Goal: Task Accomplishment & Management: Manage account settings

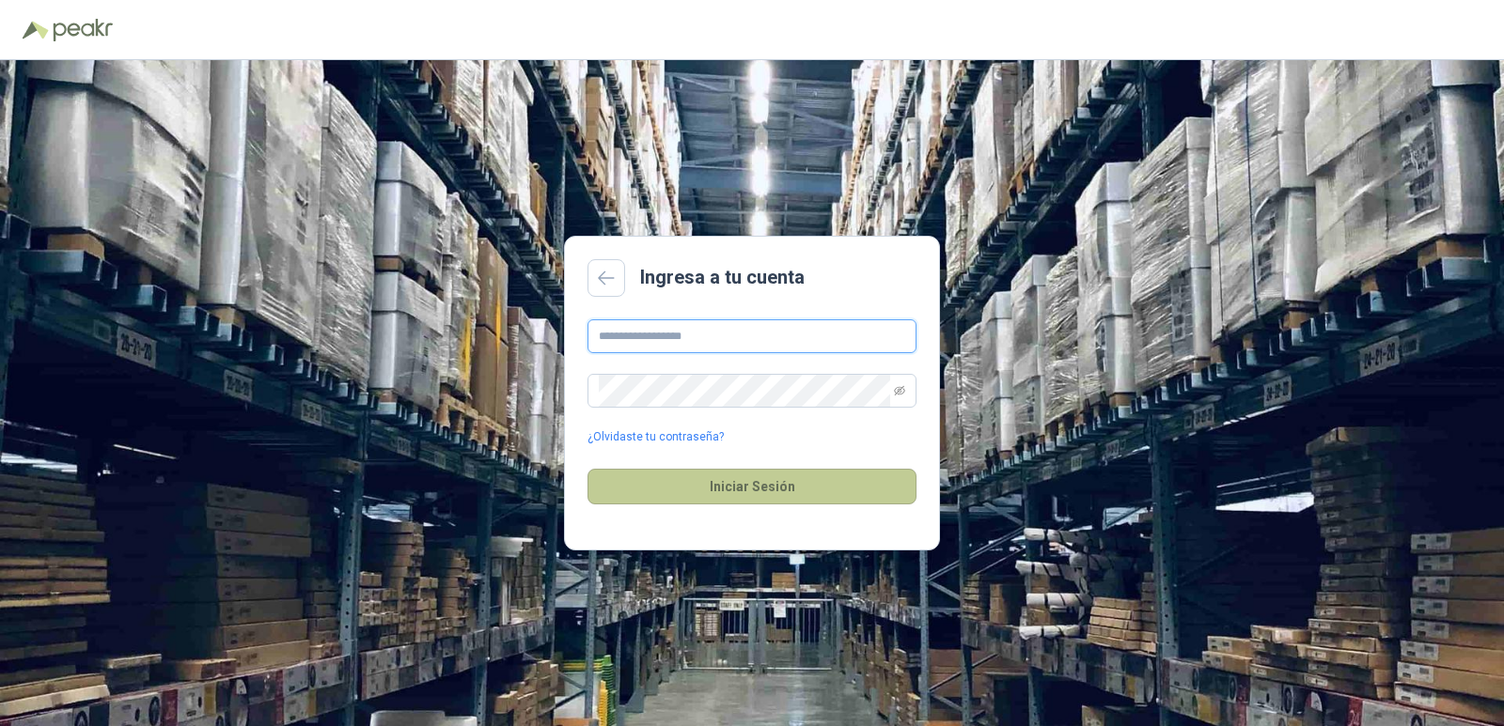
type input "**********"
click at [745, 493] on button "Iniciar Sesión" at bounding box center [751, 487] width 329 height 36
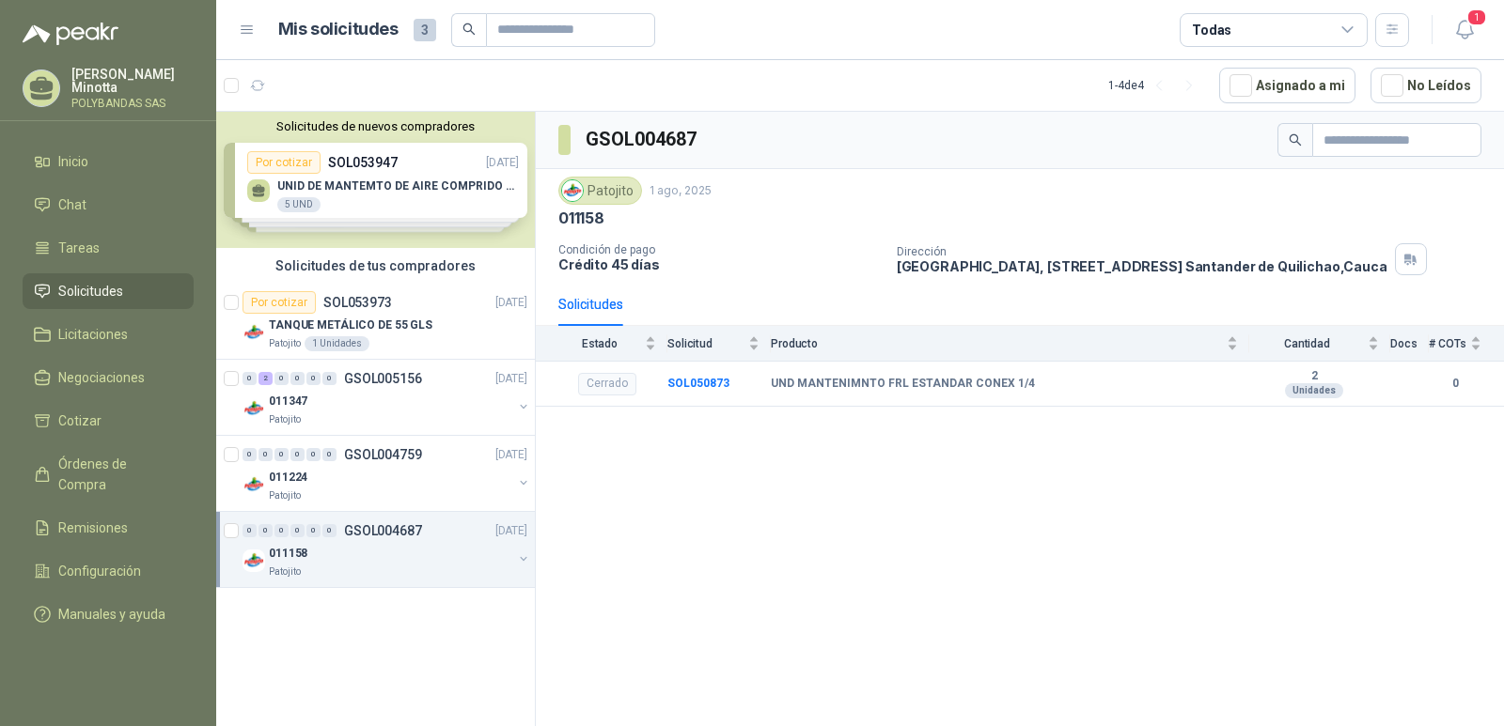
click at [101, 81] on p "[PERSON_NAME]" at bounding box center [132, 81] width 122 height 26
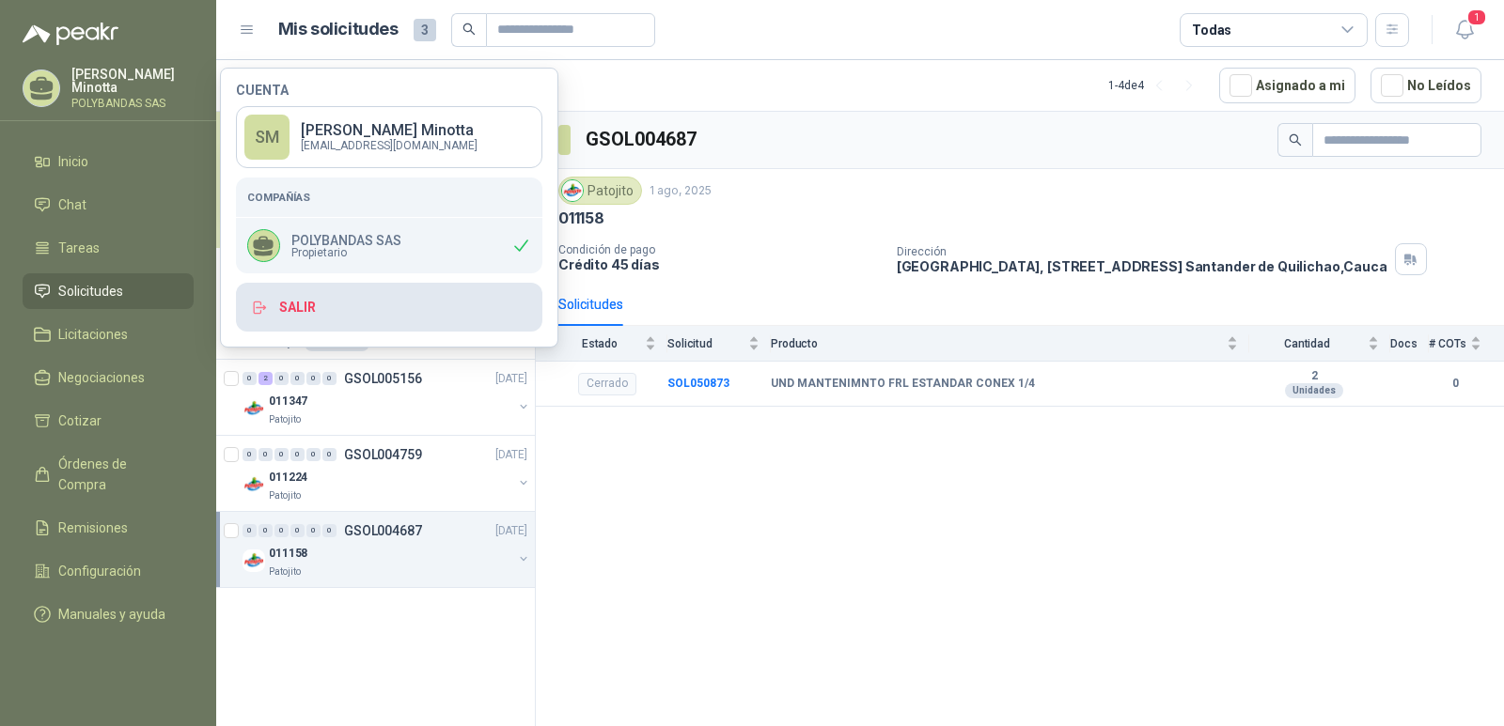
click at [289, 314] on button "Salir" at bounding box center [389, 307] width 306 height 49
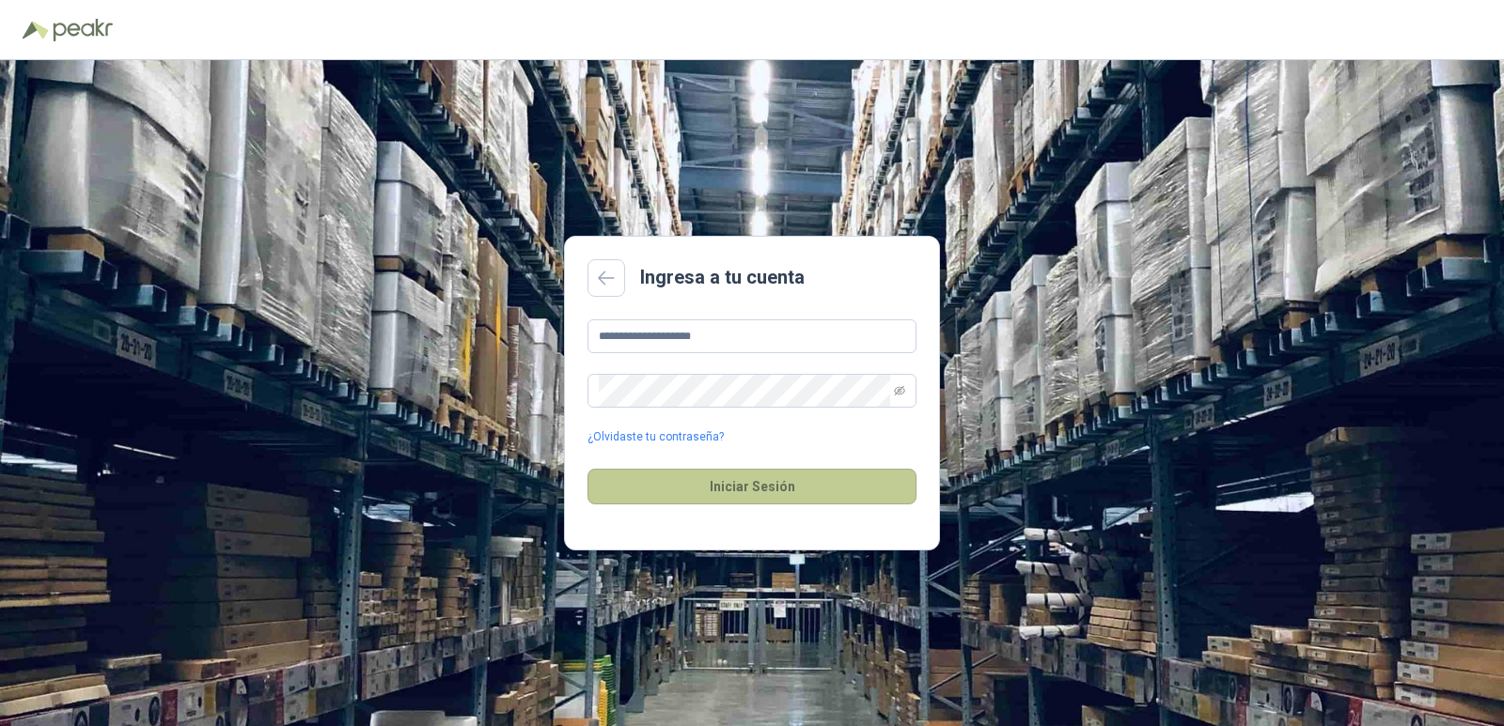
click at [745, 492] on button "Iniciar Sesión" at bounding box center [751, 487] width 329 height 36
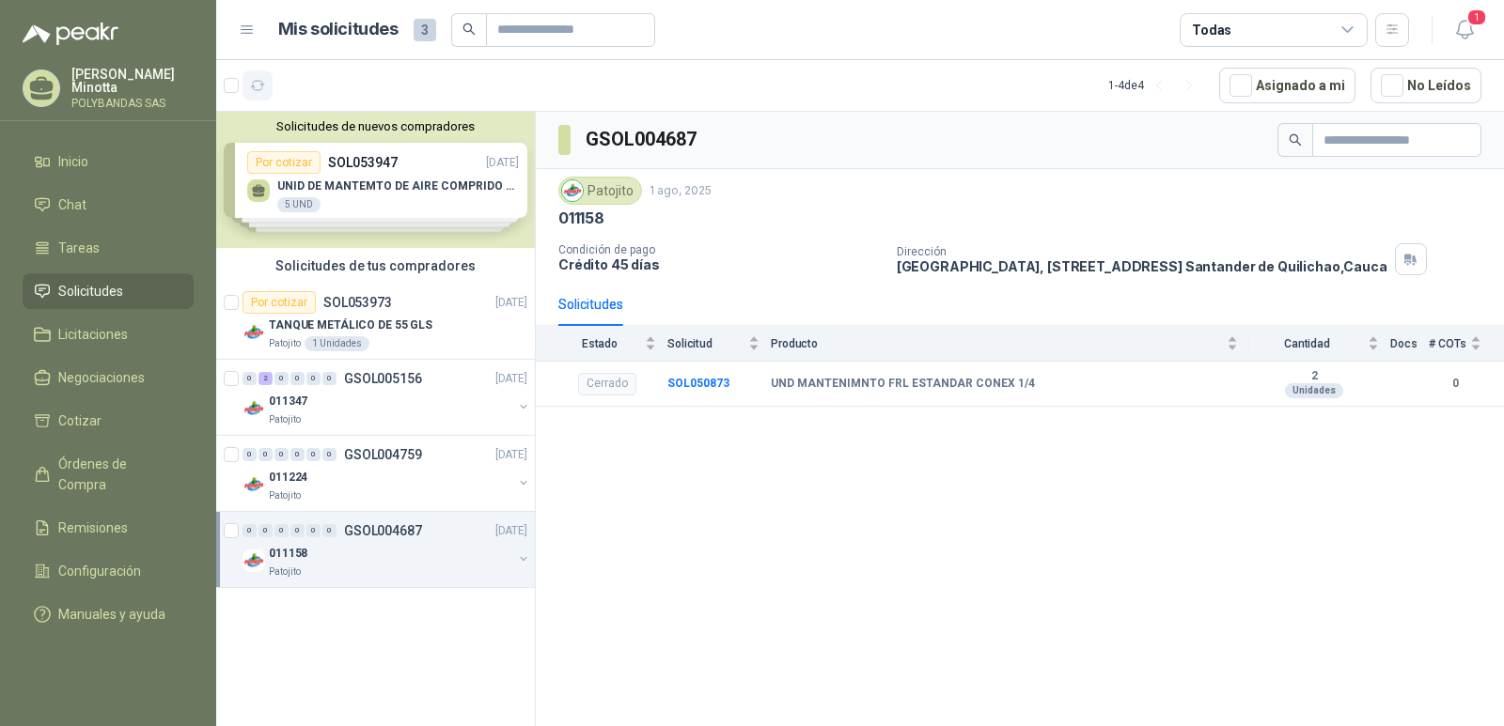
click at [261, 89] on icon "button" at bounding box center [258, 85] width 14 height 9
click at [363, 127] on button "Solicitudes de nuevos compradores" at bounding box center [376, 126] width 304 height 14
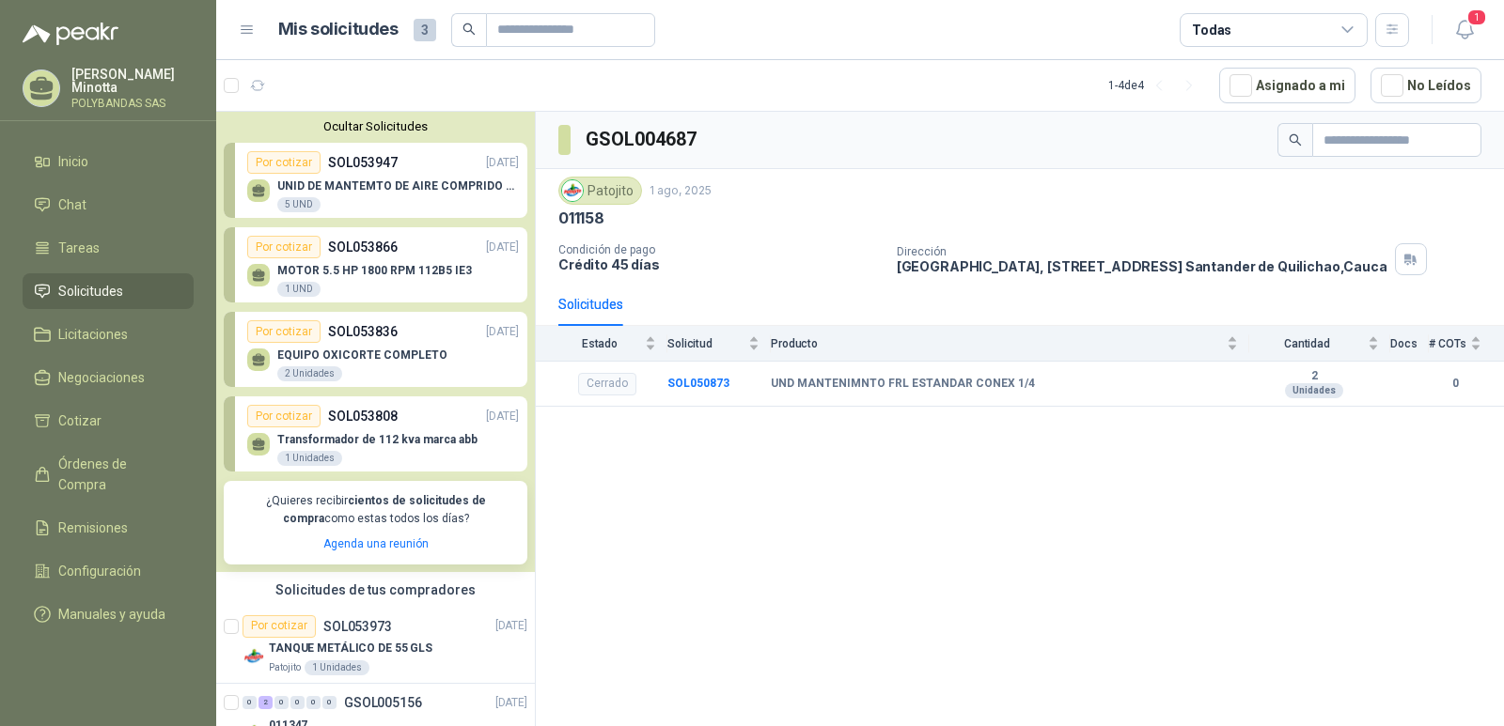
click at [363, 127] on button "Ocultar Solicitudes" at bounding box center [376, 126] width 304 height 14
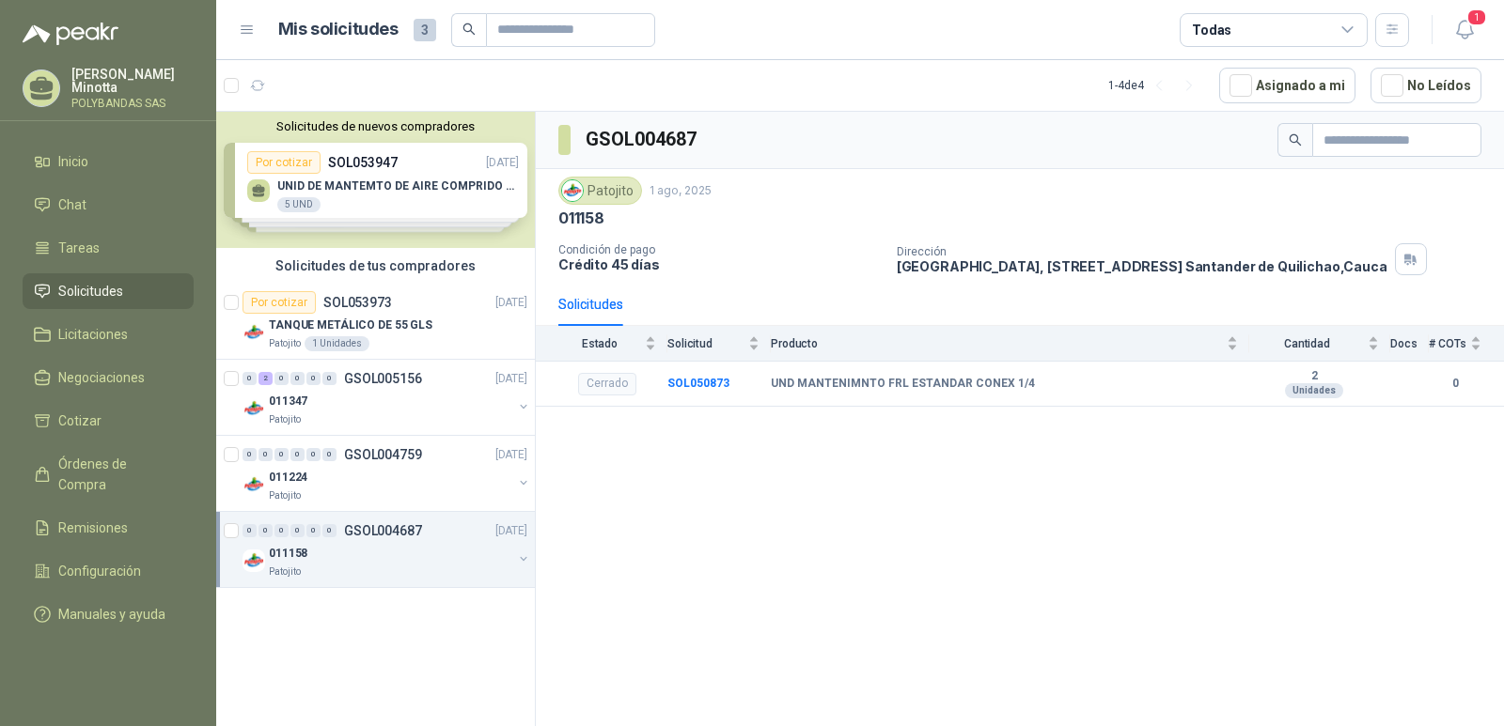
click at [363, 127] on button "Solicitudes de nuevos compradores" at bounding box center [376, 126] width 304 height 14
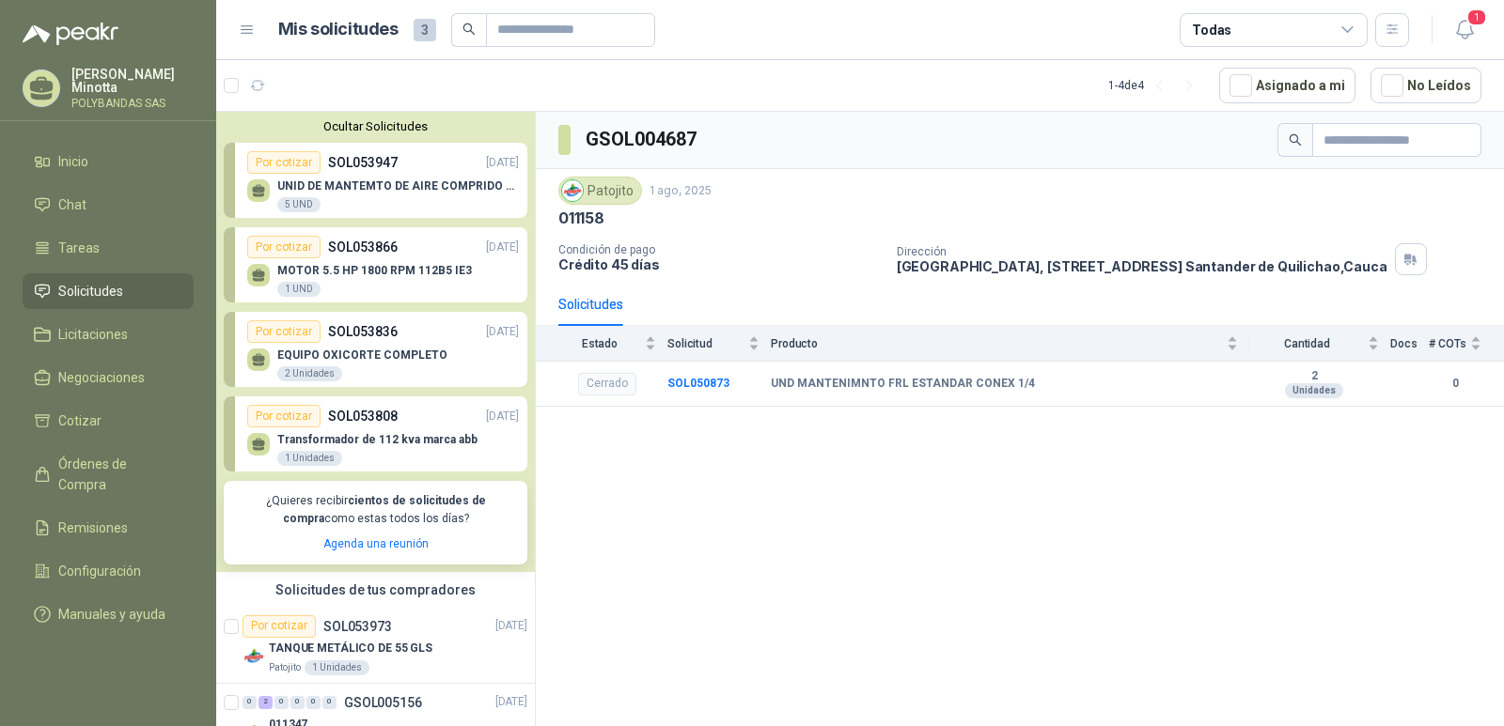
click at [341, 125] on button "Ocultar Solicitudes" at bounding box center [376, 126] width 304 height 14
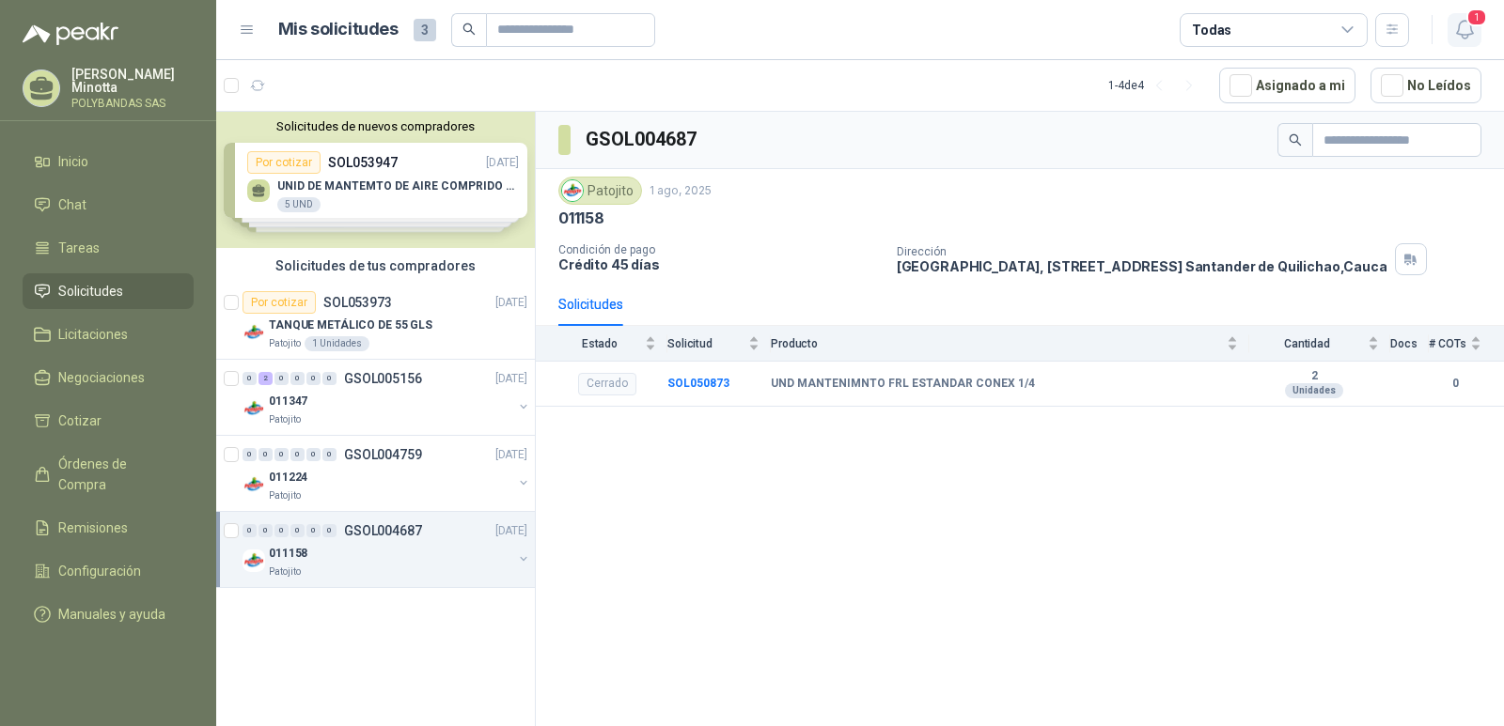
click at [1467, 35] on icon "button" at bounding box center [1464, 30] width 16 height 18
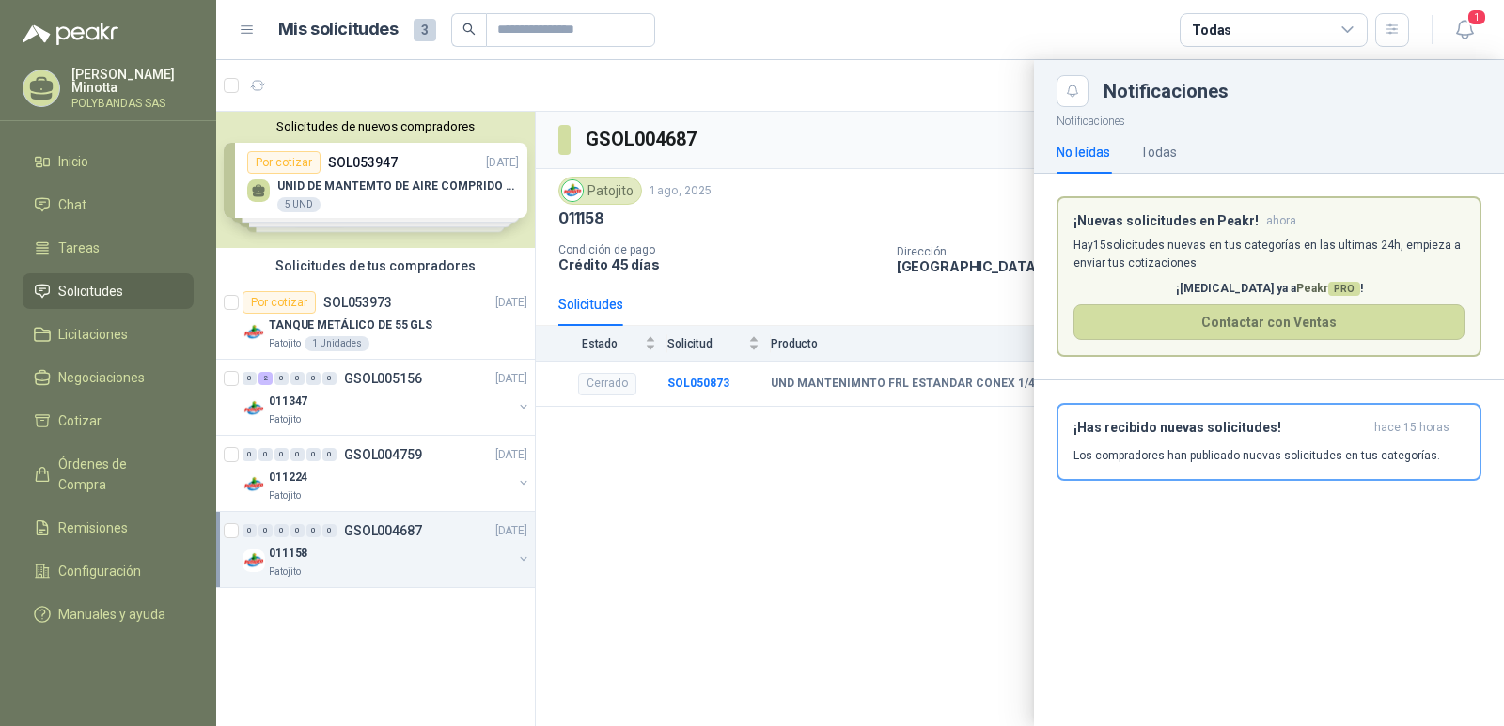
click at [976, 449] on div at bounding box center [860, 393] width 1288 height 666
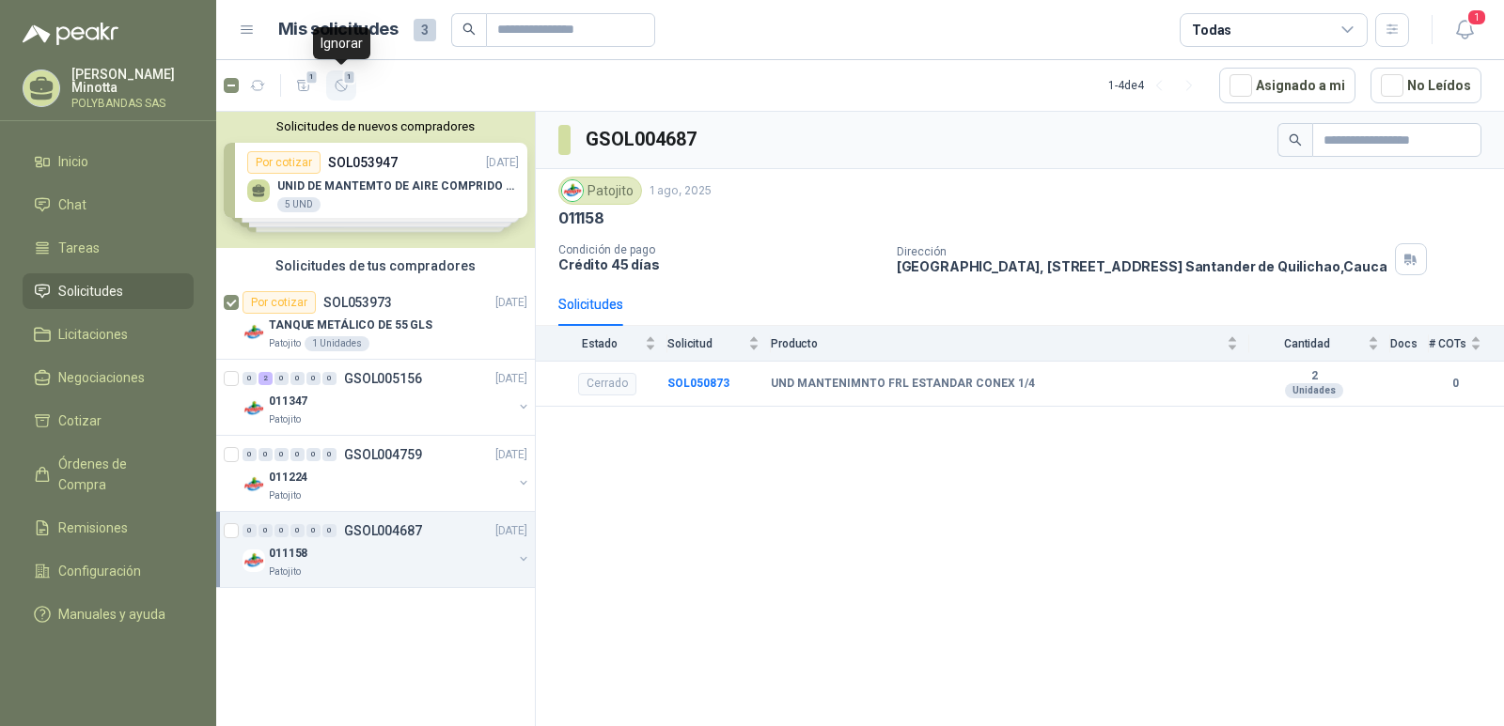
click at [344, 82] on span "1" at bounding box center [349, 77] width 13 height 15
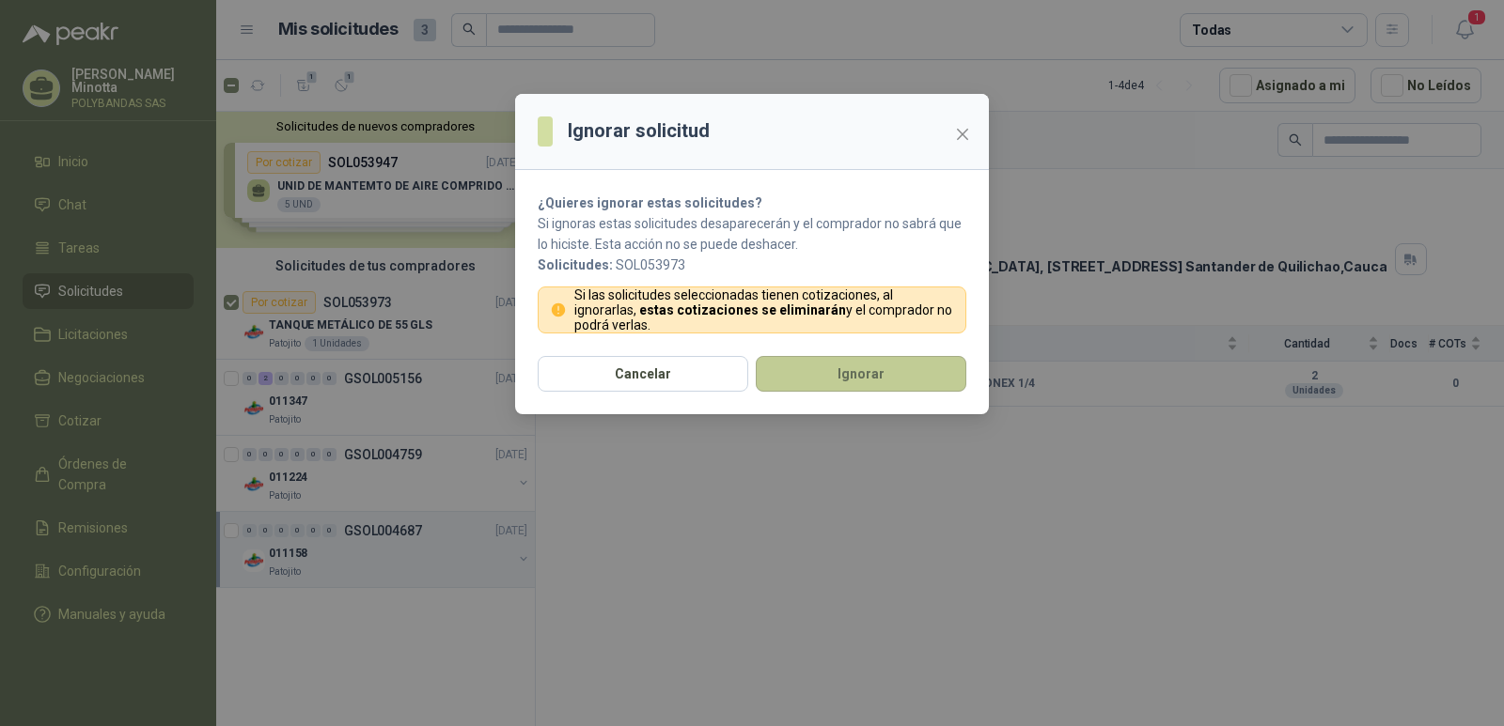
click at [895, 382] on button "Ignorar" at bounding box center [861, 374] width 211 height 36
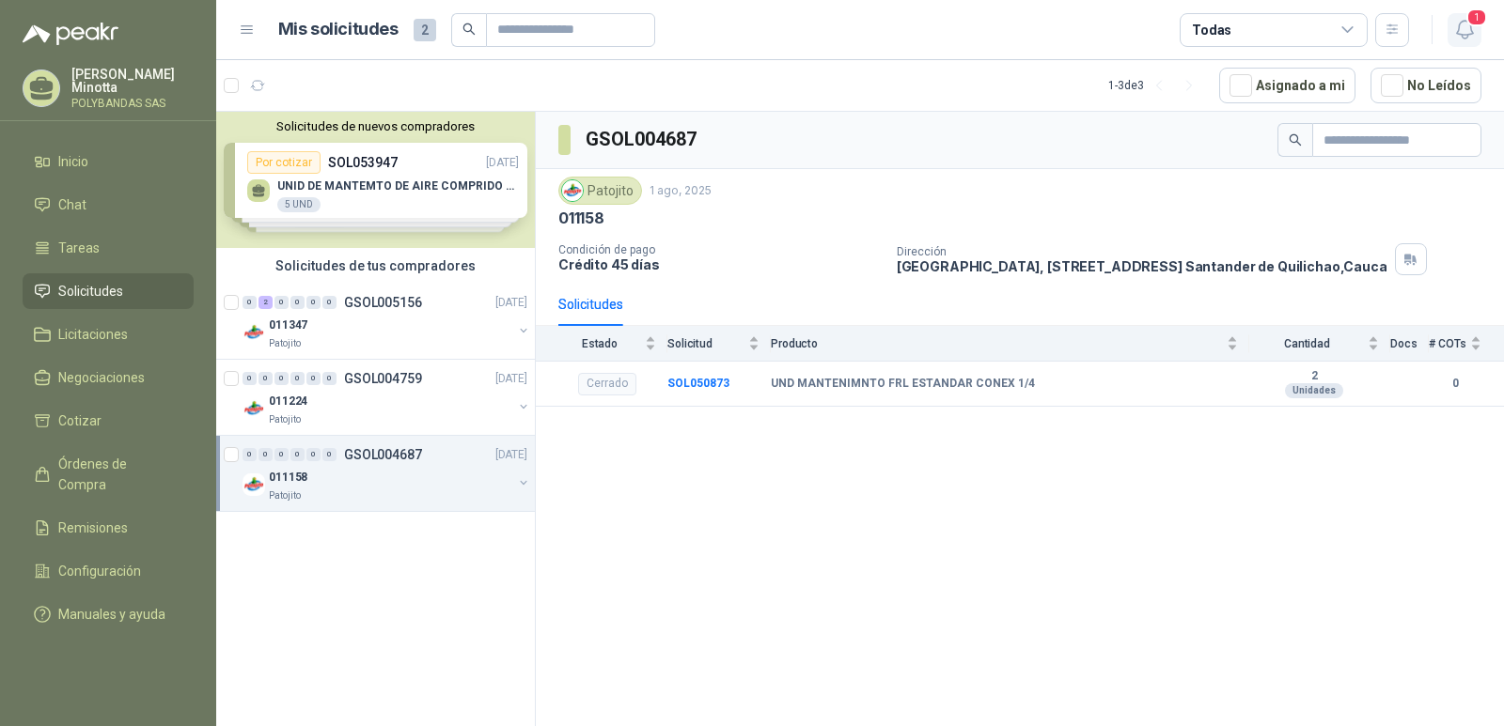
click at [1469, 31] on icon "button" at bounding box center [1464, 29] width 23 height 23
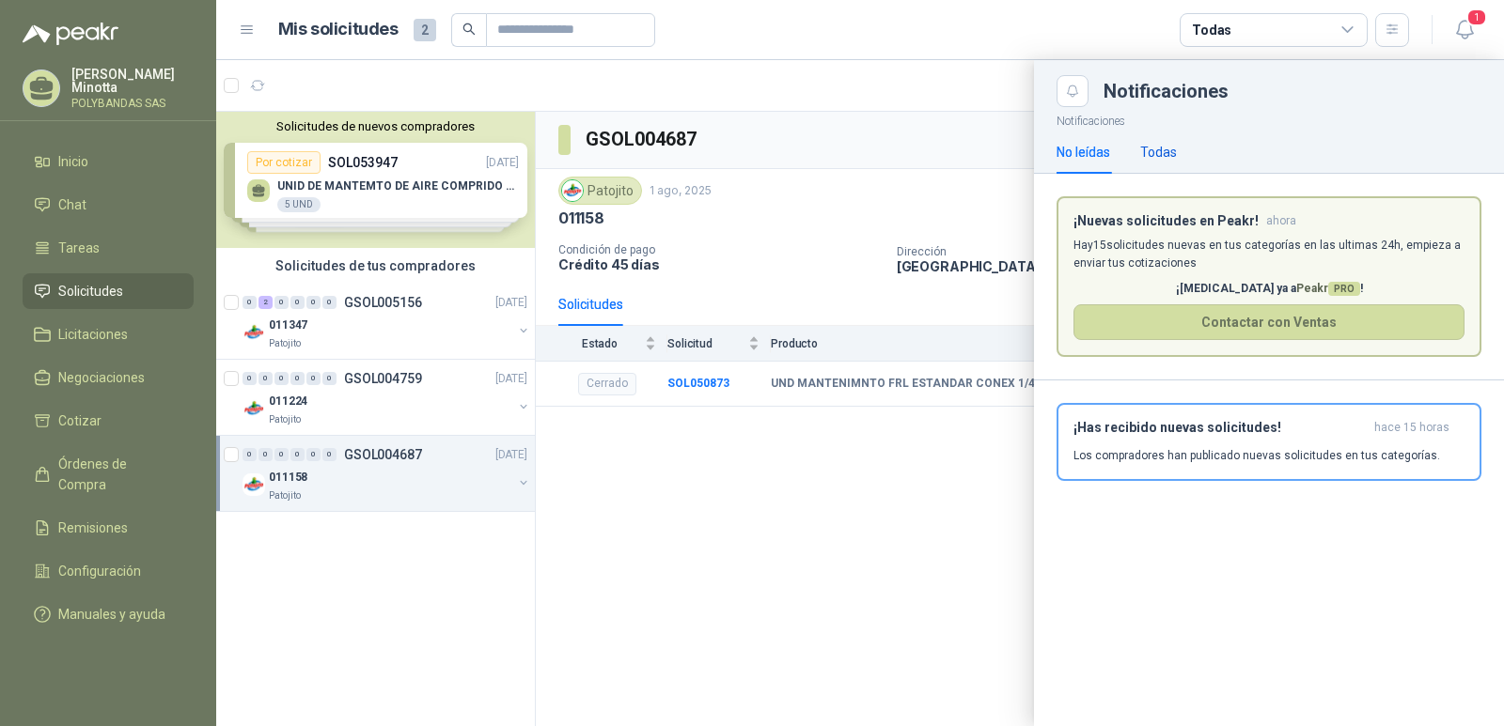
click at [1164, 156] on div "Todas" at bounding box center [1158, 152] width 37 height 21
click at [1099, 148] on div "No leídas" at bounding box center [1083, 152] width 54 height 21
click at [1464, 22] on icon "button" at bounding box center [1464, 29] width 23 height 23
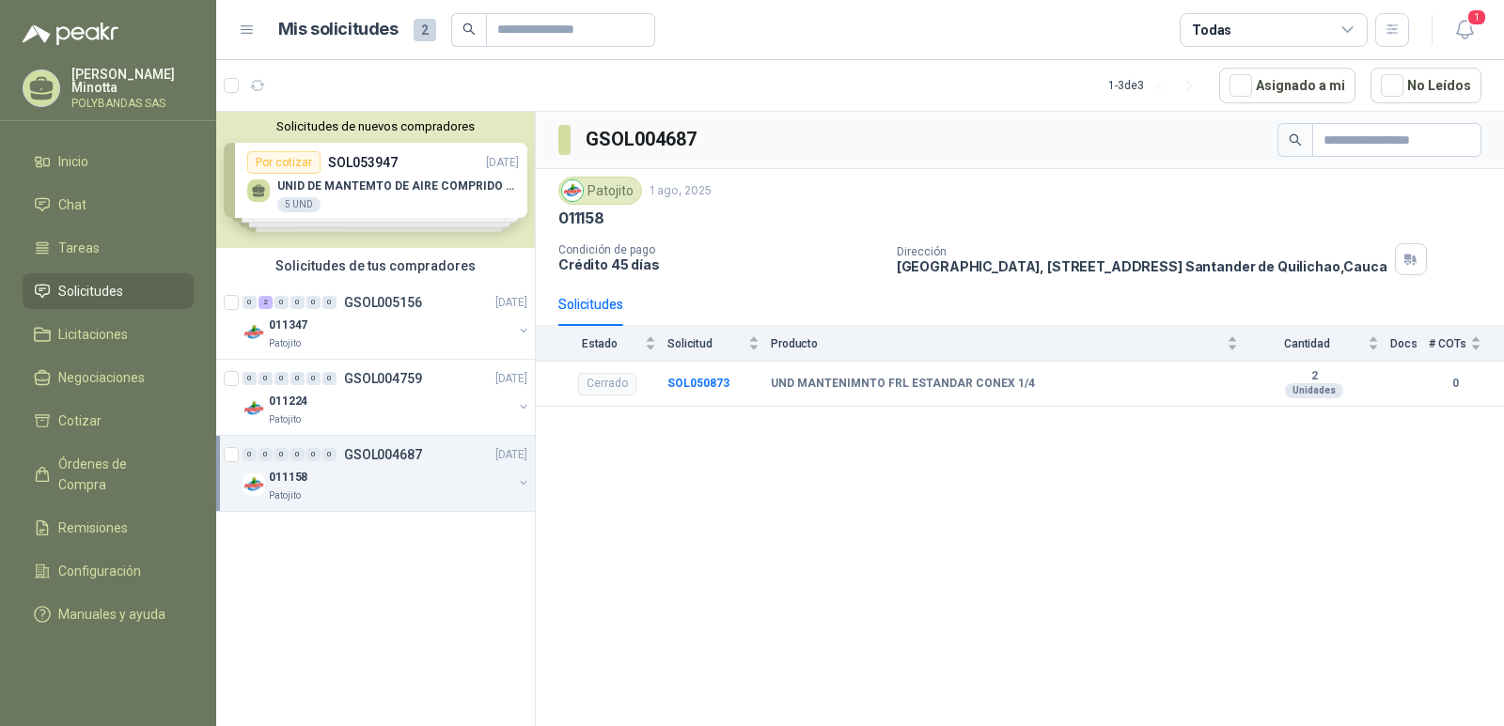
drag, startPoint x: 1464, startPoint y: 23, endPoint x: 1383, endPoint y: 513, distance: 497.4
click at [1383, 513] on div "GSOL004687 Patojito [DATE] 011158 Condición de pago Crédito 45 días Dirección […" at bounding box center [1020, 422] width 968 height 621
click at [259, 86] on icon "button" at bounding box center [258, 86] width 16 height 16
click at [308, 89] on icon "button" at bounding box center [303, 85] width 13 height 10
click at [106, 434] on link "Cotizar 2" at bounding box center [108, 421] width 171 height 36
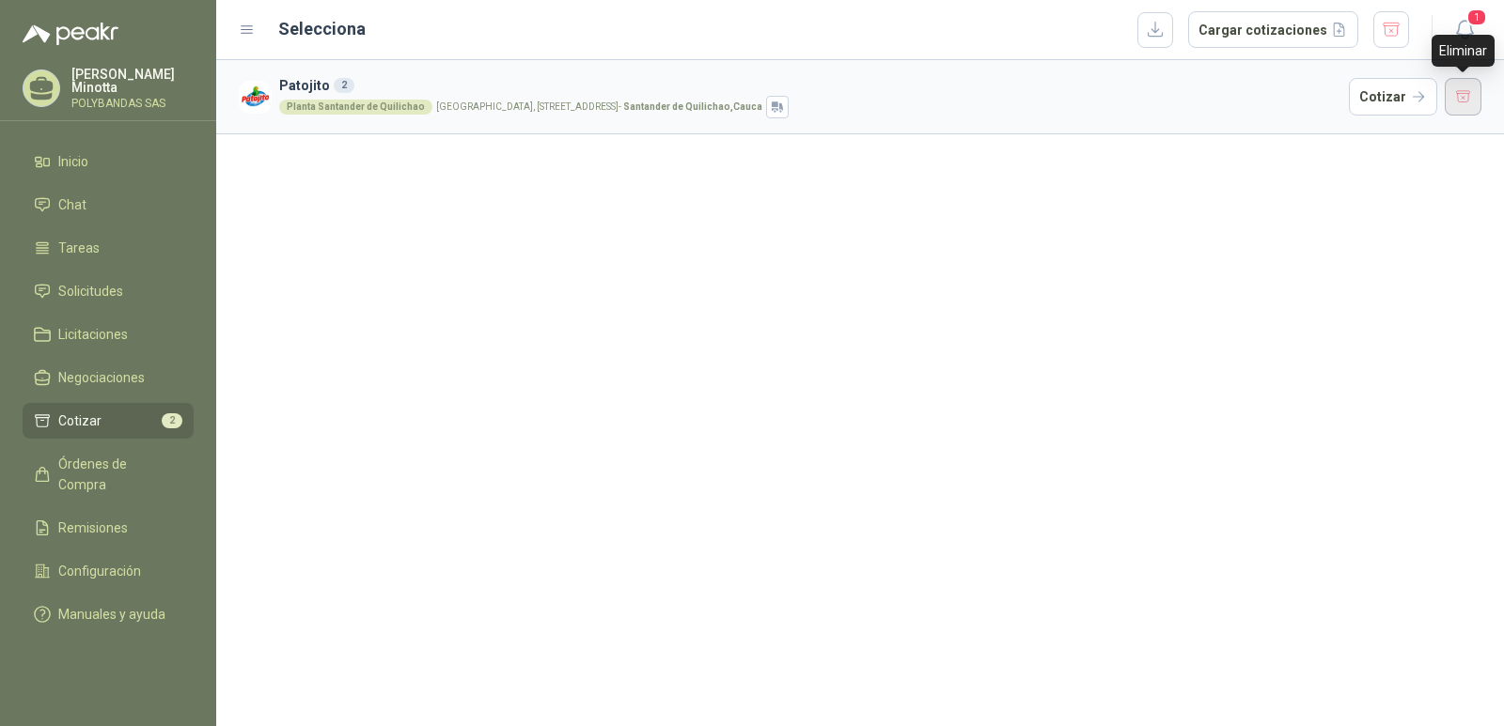
click at [1460, 95] on button "button" at bounding box center [1464, 97] width 38 height 38
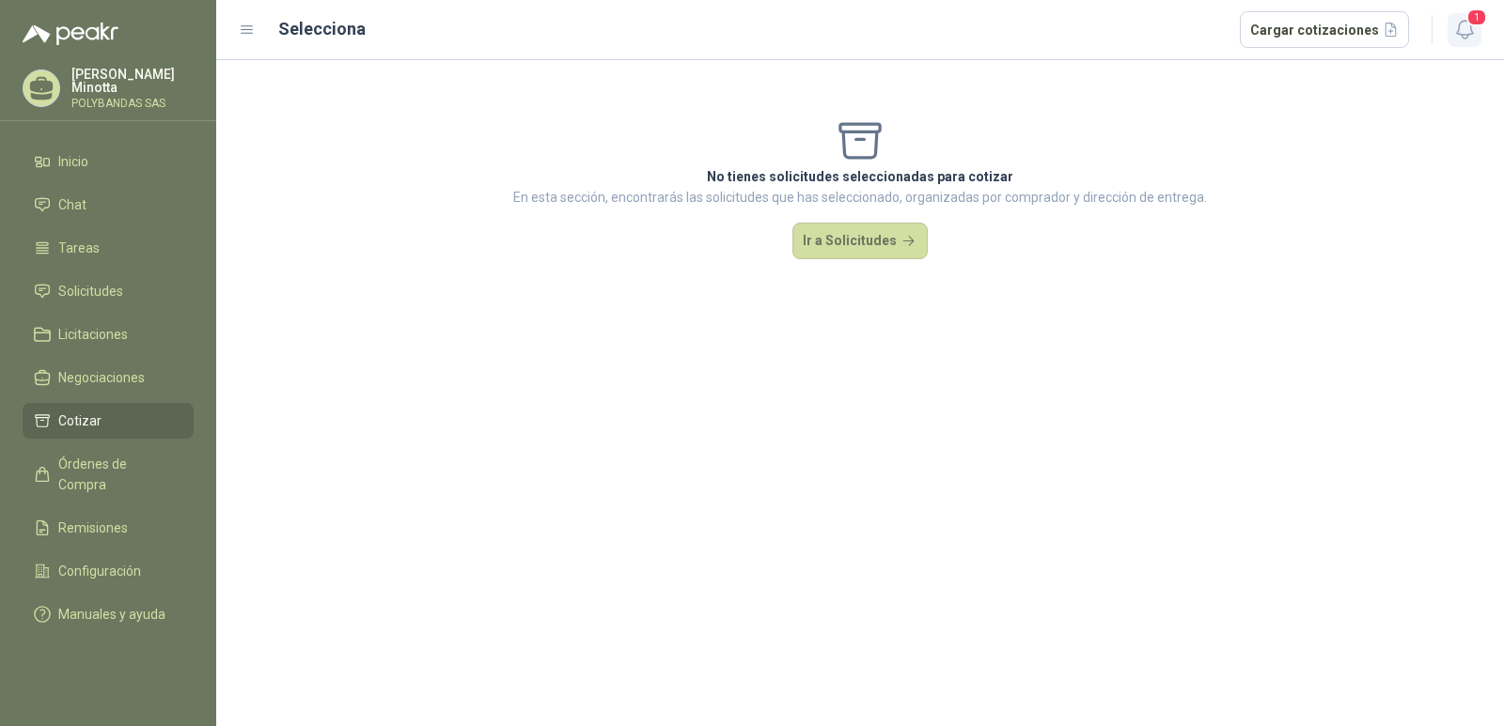
click at [1466, 28] on icon "button" at bounding box center [1464, 29] width 23 height 23
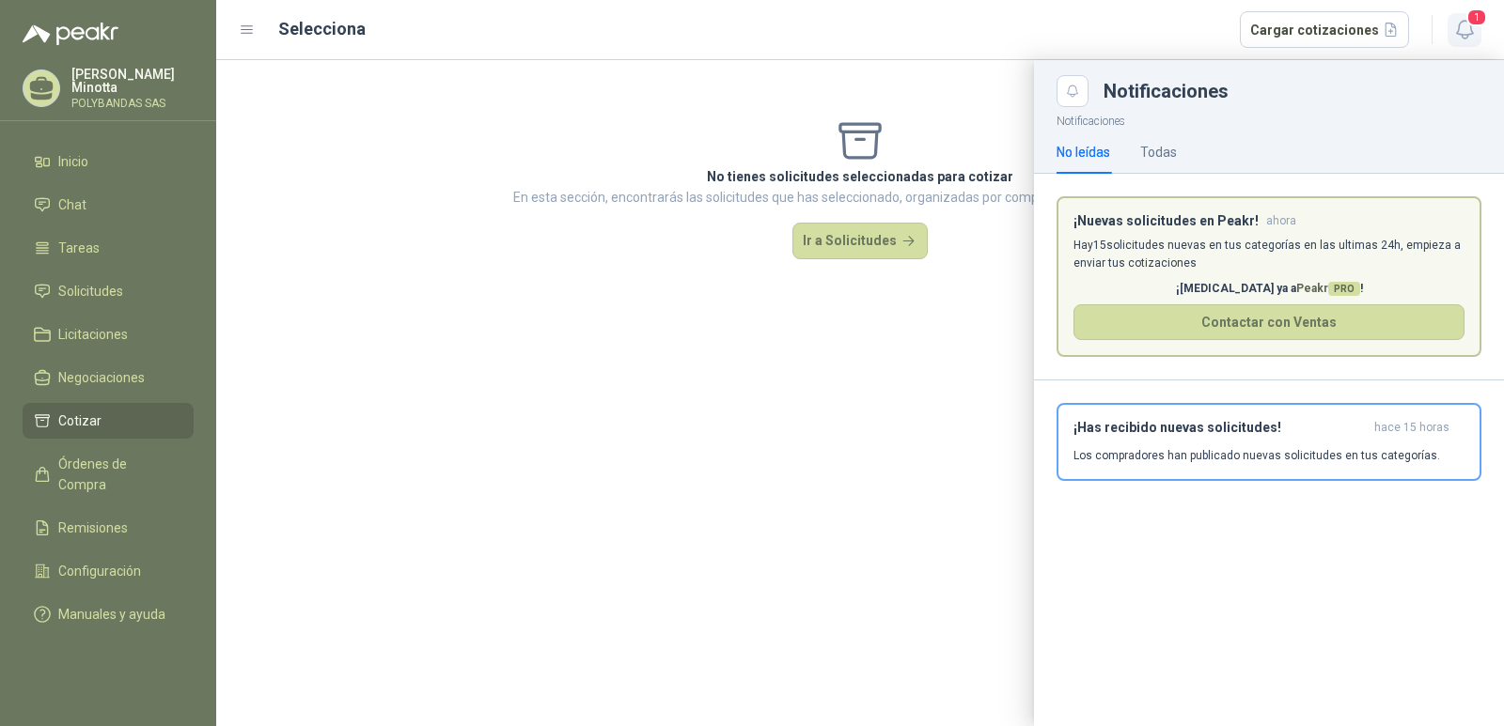
click at [1466, 28] on icon "button" at bounding box center [1464, 29] width 23 height 23
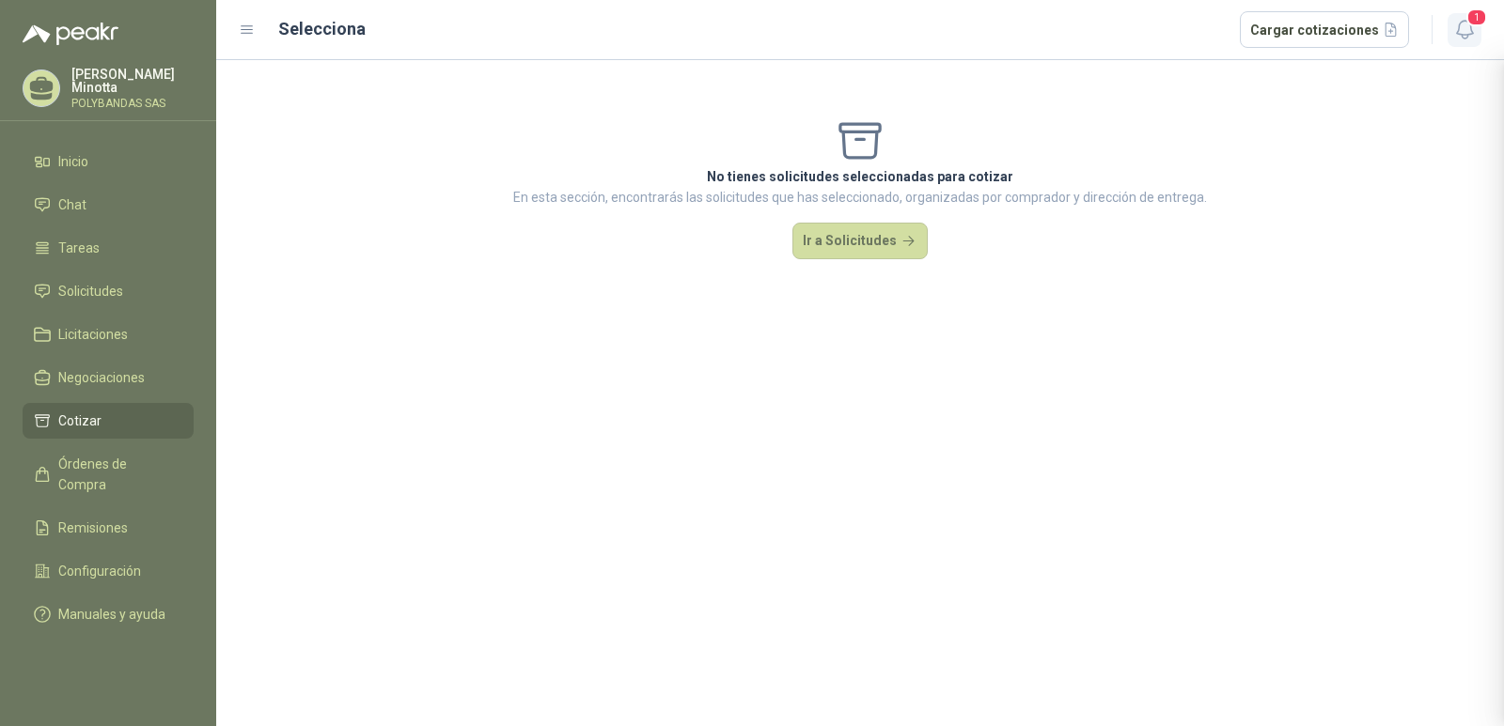
click at [1466, 28] on icon "button" at bounding box center [1464, 29] width 23 height 23
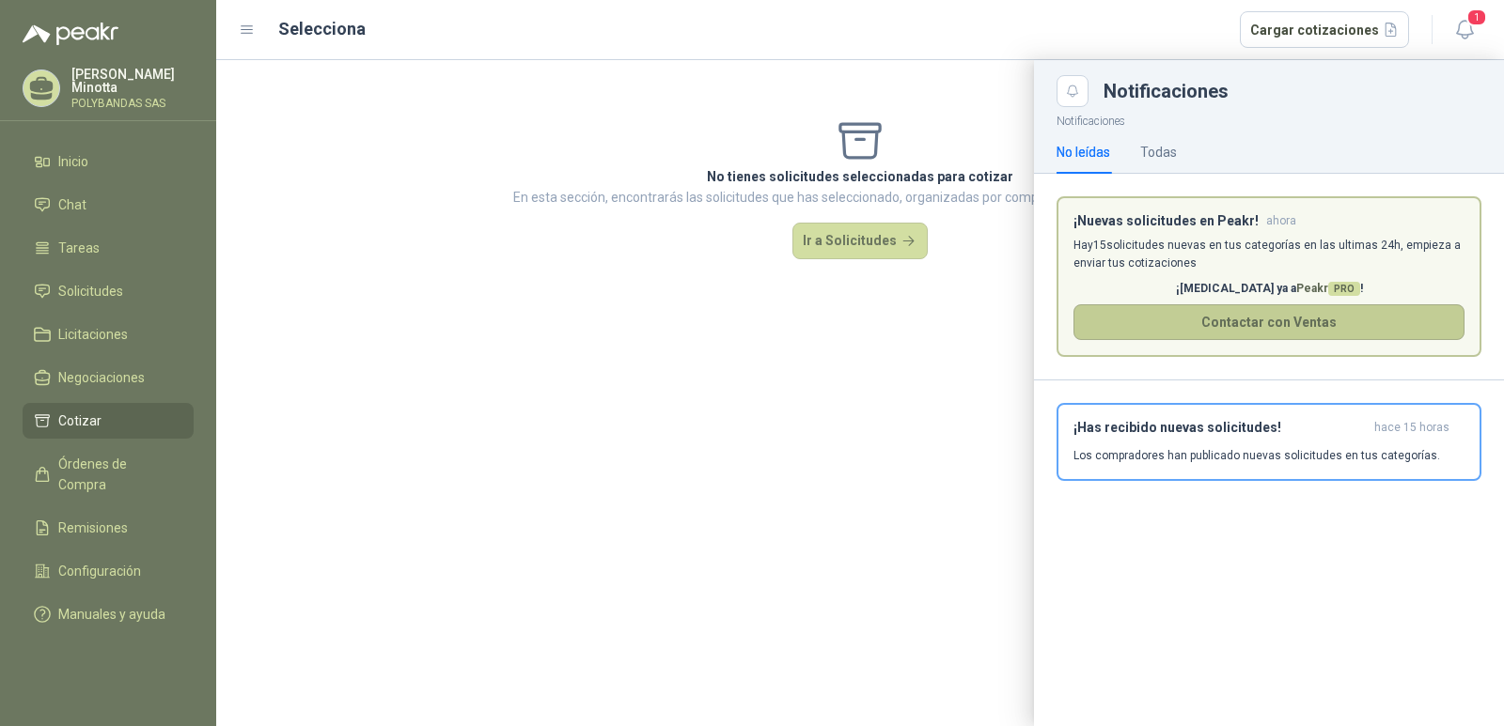
click at [1339, 316] on button "Contactar con Ventas" at bounding box center [1268, 323] width 391 height 36
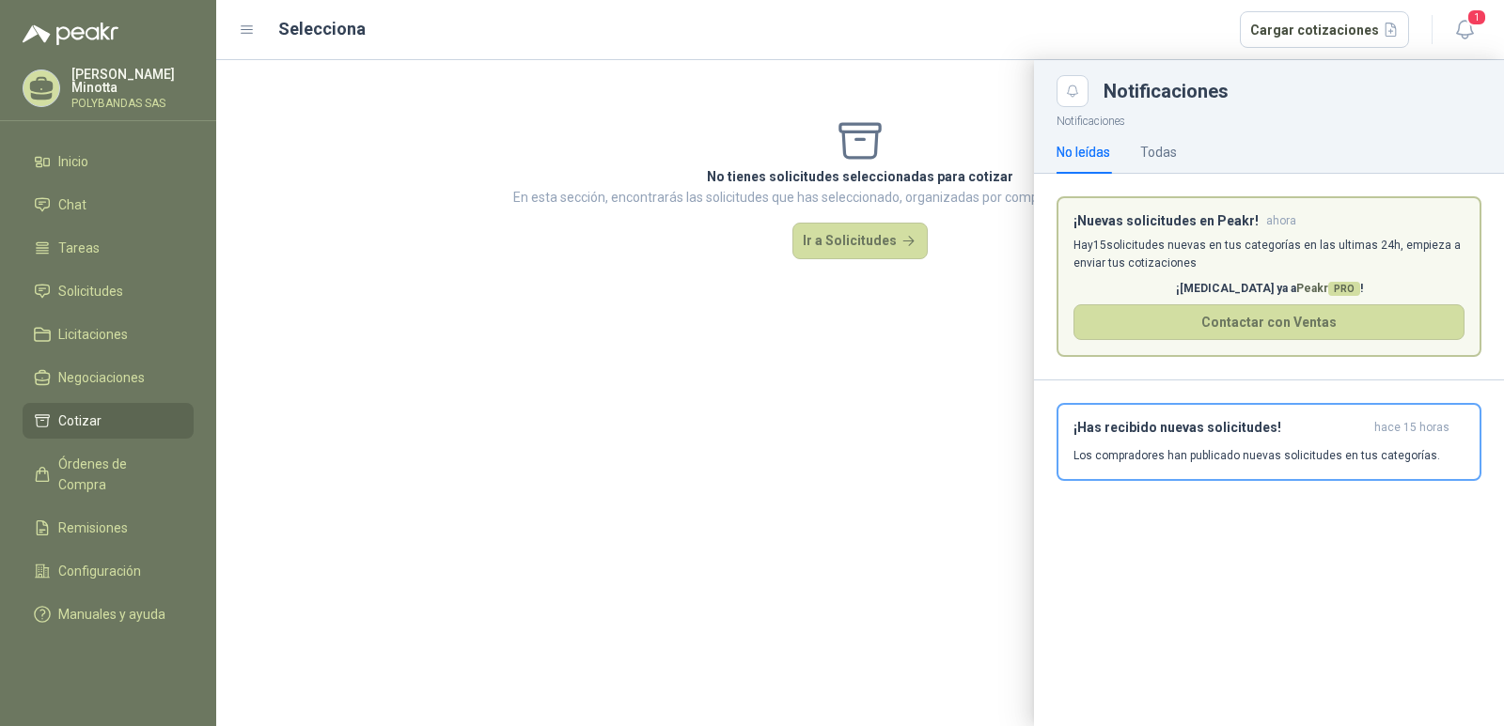
click at [913, 109] on div at bounding box center [860, 393] width 1288 height 666
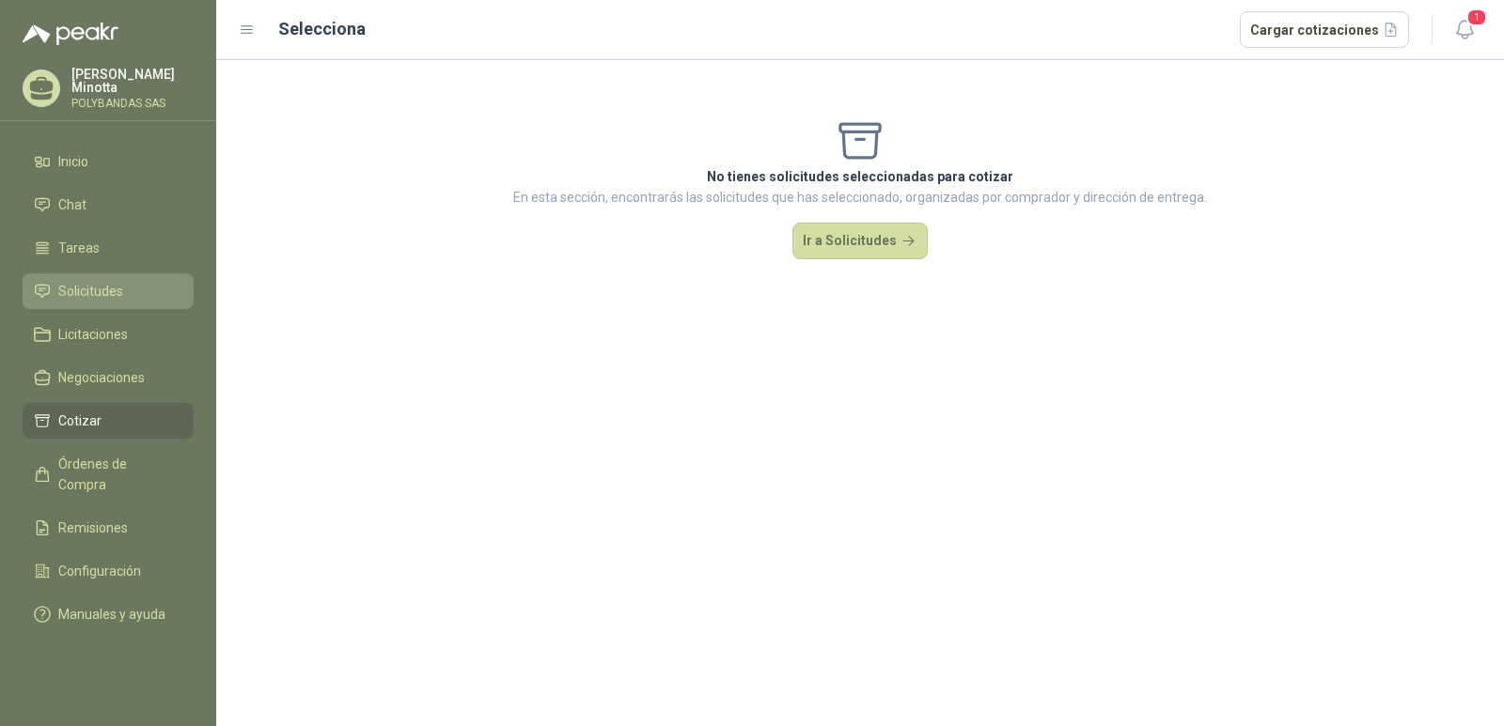
click at [87, 291] on span "Solicitudes" at bounding box center [90, 291] width 65 height 21
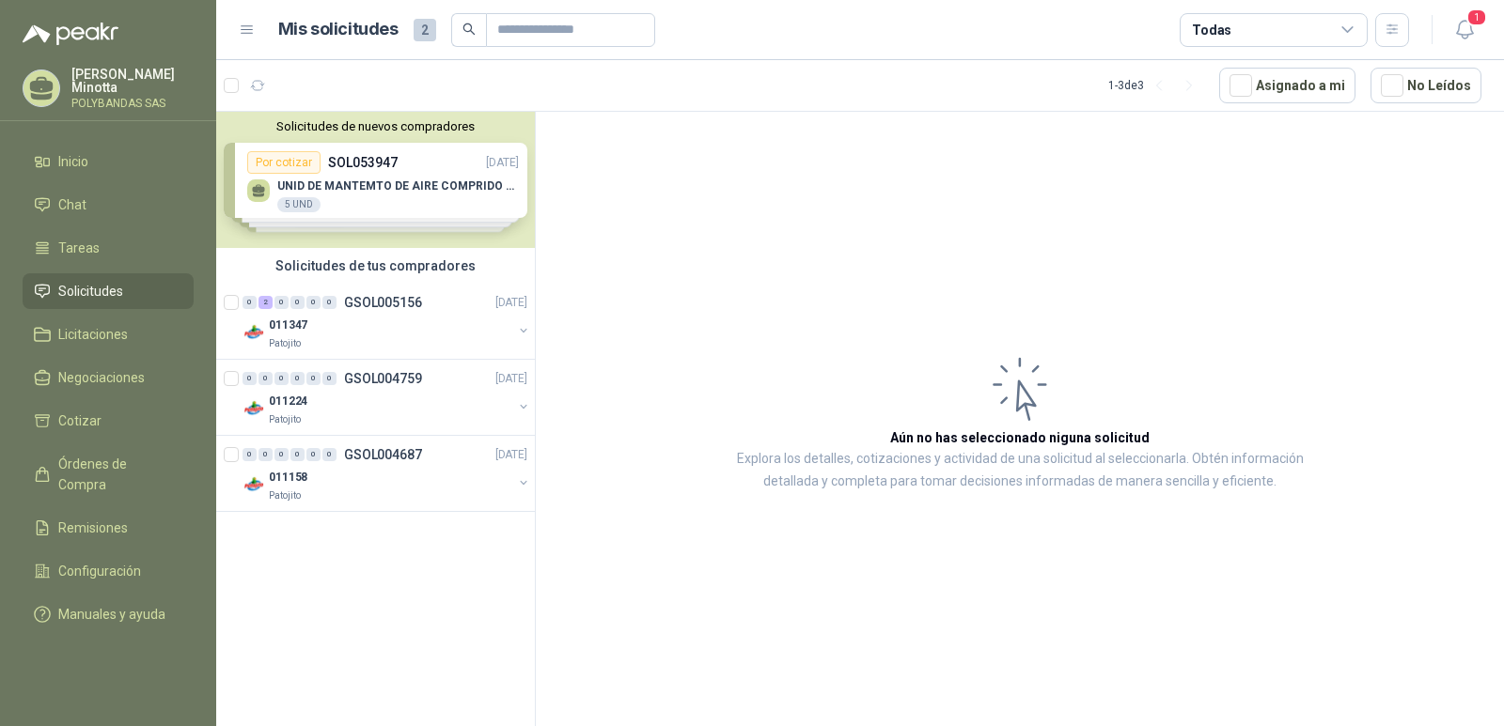
click at [120, 76] on p "[PERSON_NAME]" at bounding box center [132, 81] width 122 height 26
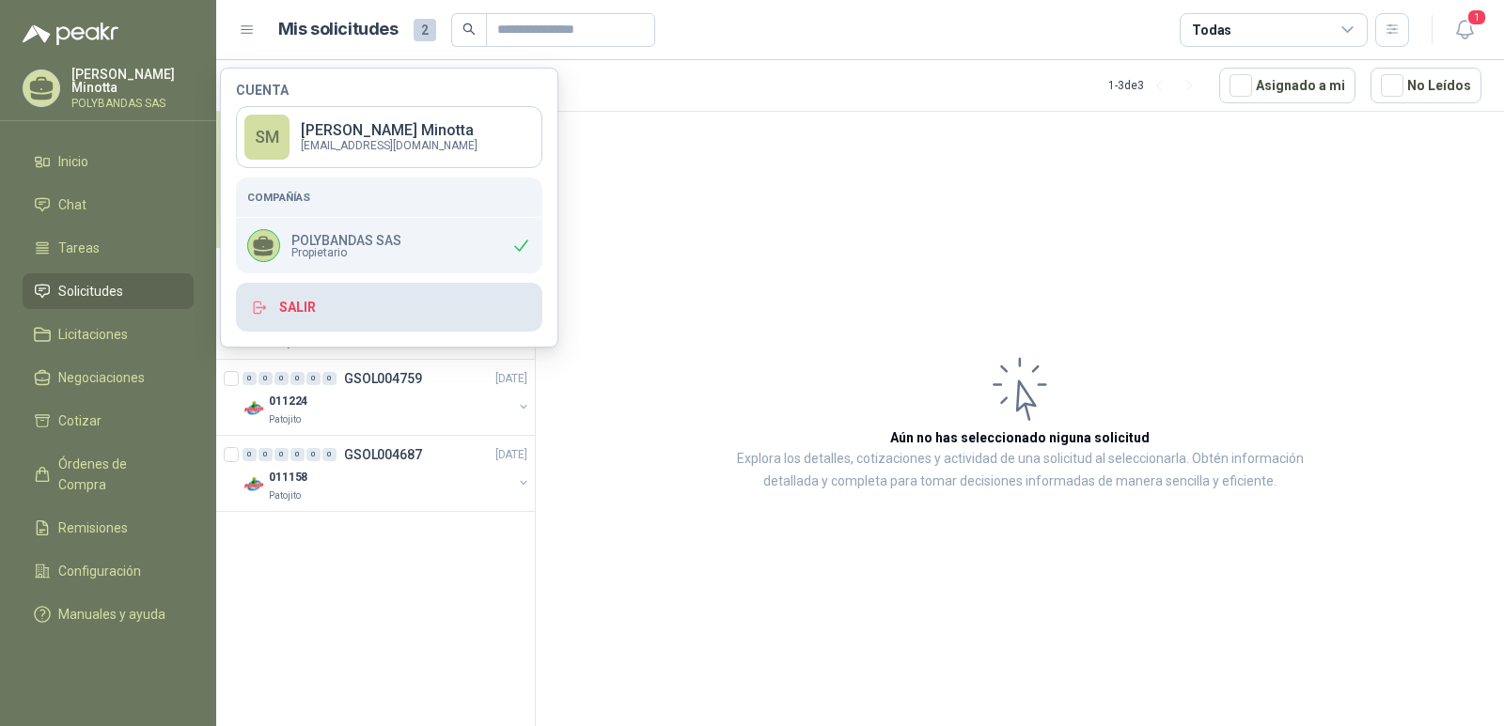
click at [325, 320] on button "Salir" at bounding box center [389, 307] width 306 height 49
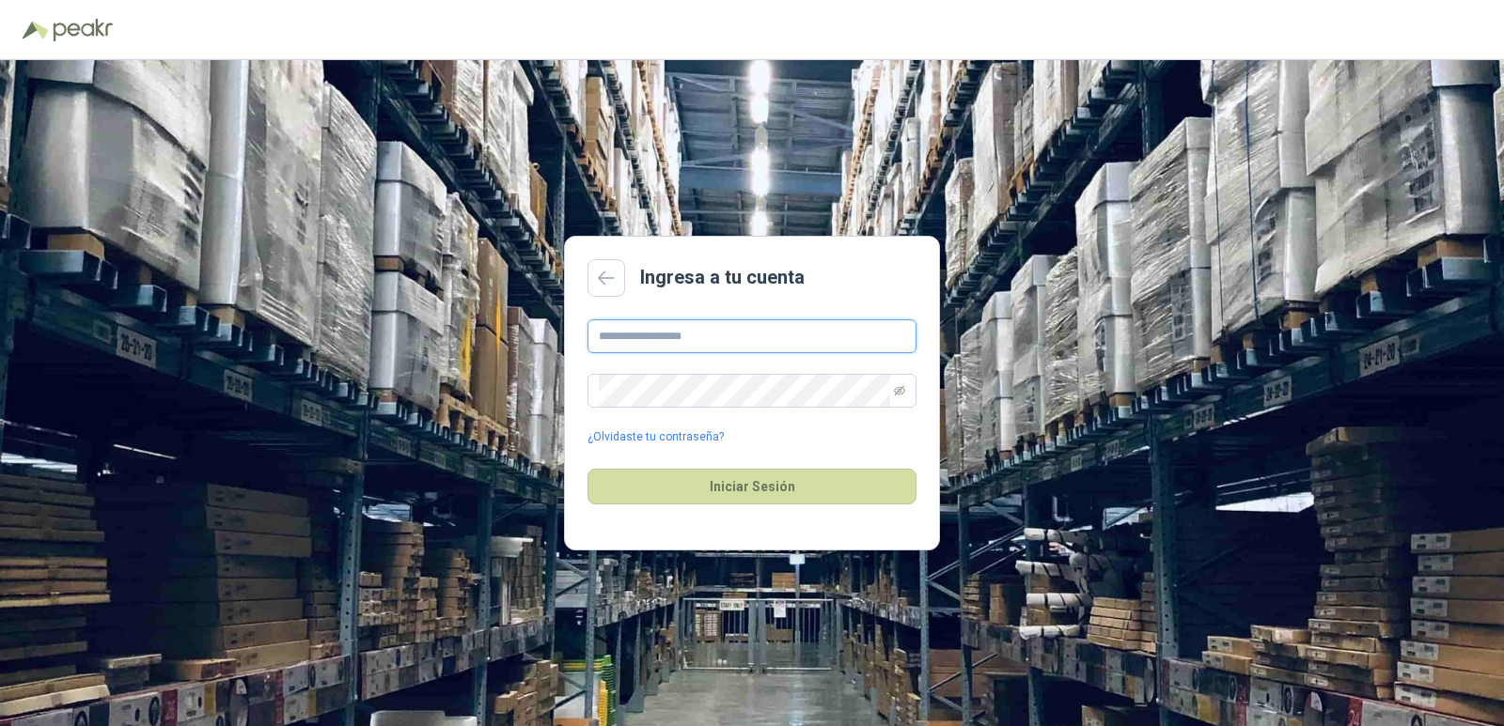
type input "**********"
click at [730, 499] on button "Iniciar Sesión" at bounding box center [751, 487] width 329 height 36
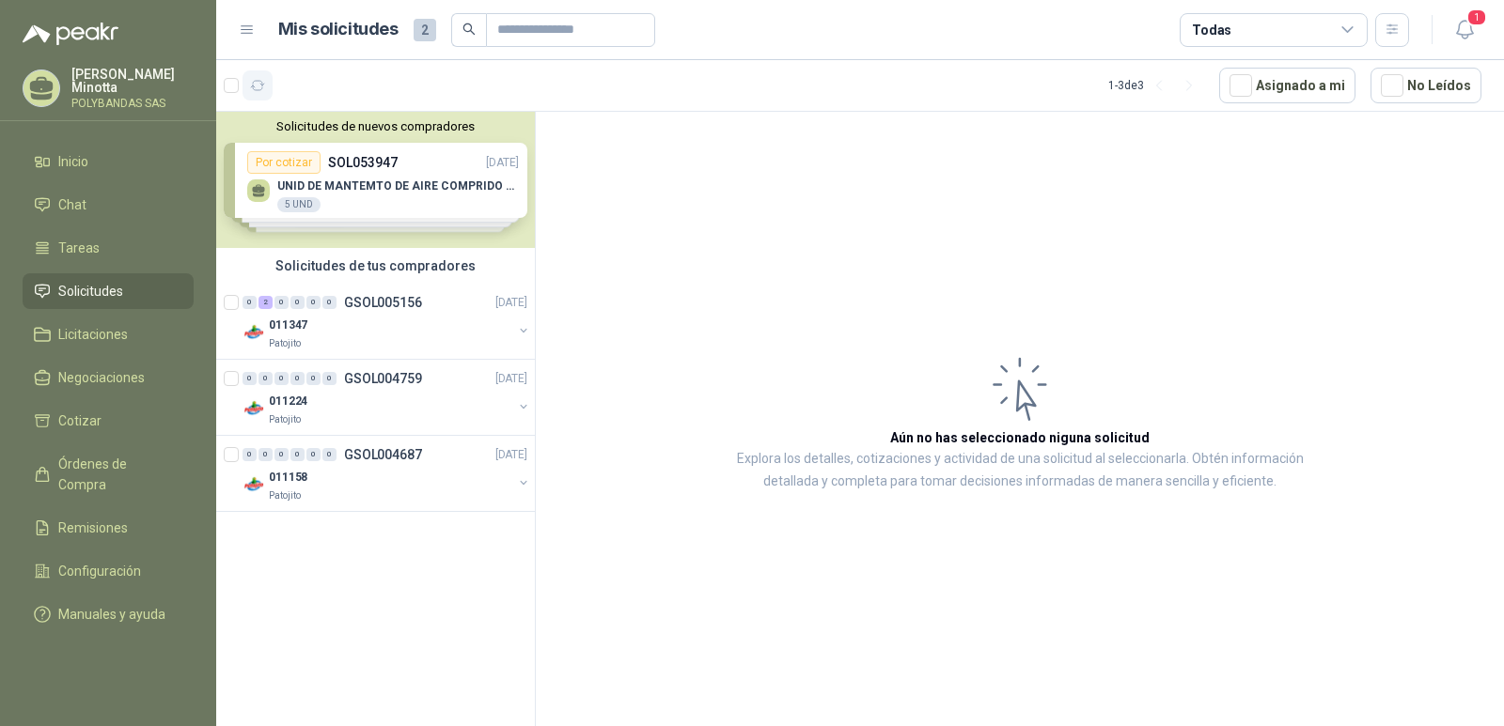
click at [256, 89] on icon "button" at bounding box center [258, 86] width 16 height 16
click at [260, 90] on icon "button" at bounding box center [258, 85] width 14 height 9
click at [114, 115] on div "[PERSON_NAME] SAS" at bounding box center [108, 95] width 216 height 54
click at [113, 108] on p "POLYBANDAS SAS" at bounding box center [132, 103] width 122 height 11
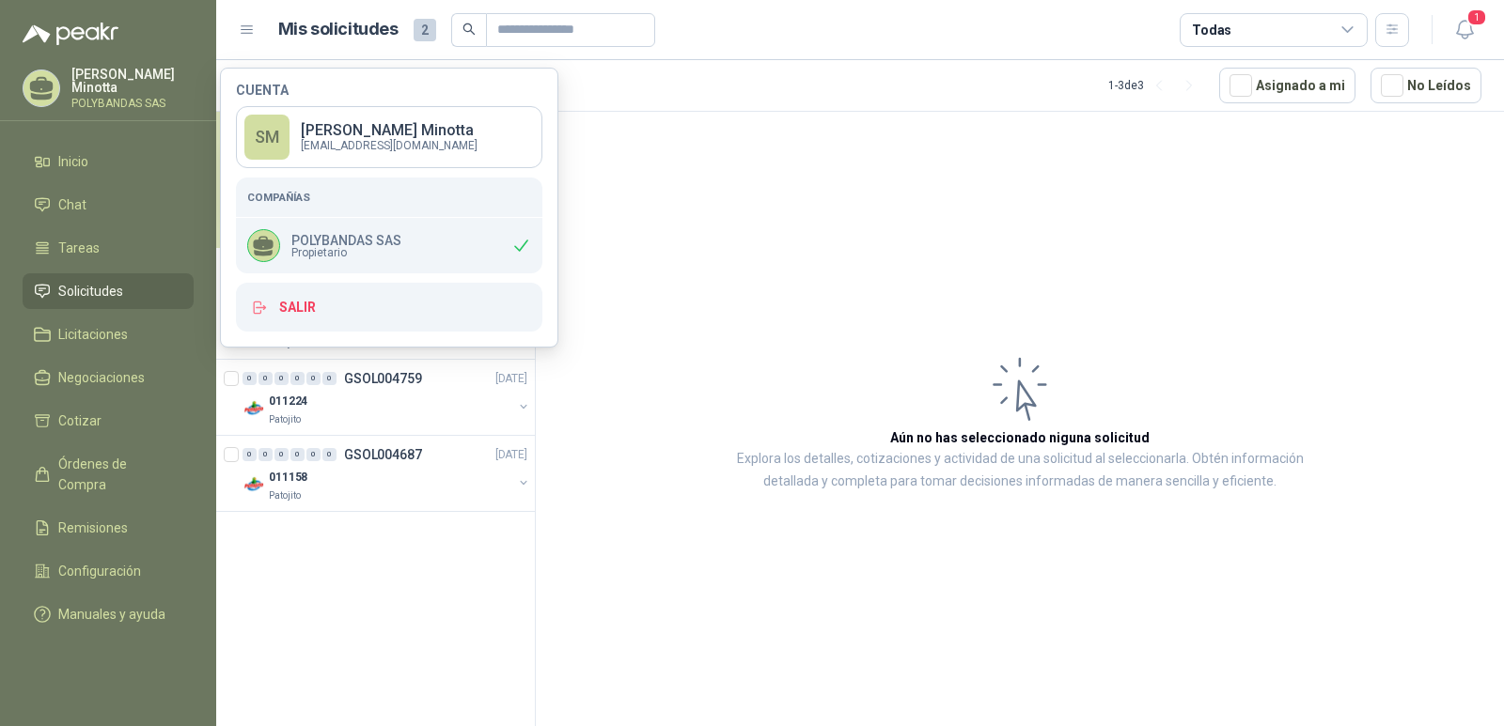
click at [116, 101] on p "POLYBANDAS SAS" at bounding box center [132, 103] width 122 height 11
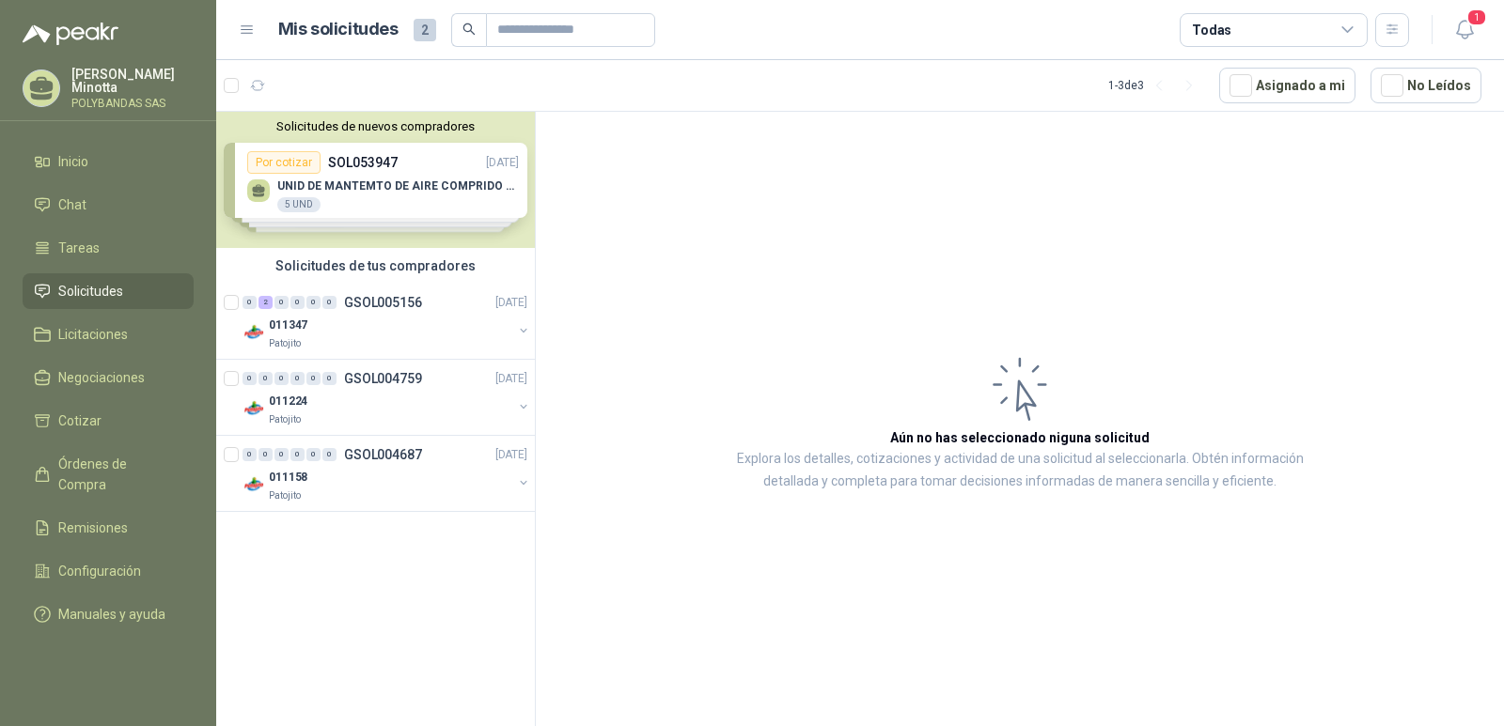
click at [96, 82] on p "[PERSON_NAME]" at bounding box center [132, 81] width 122 height 26
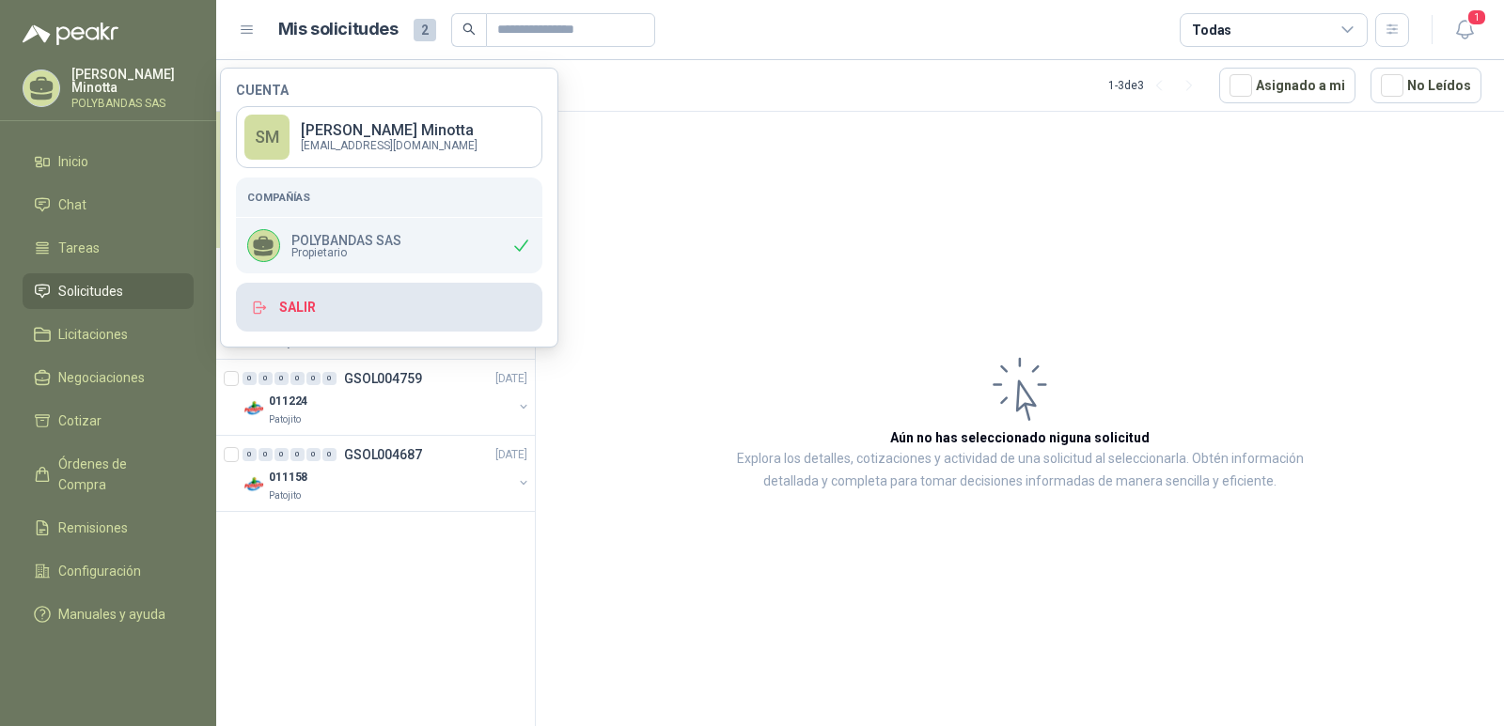
click at [265, 308] on icon "button" at bounding box center [261, 307] width 10 height 5
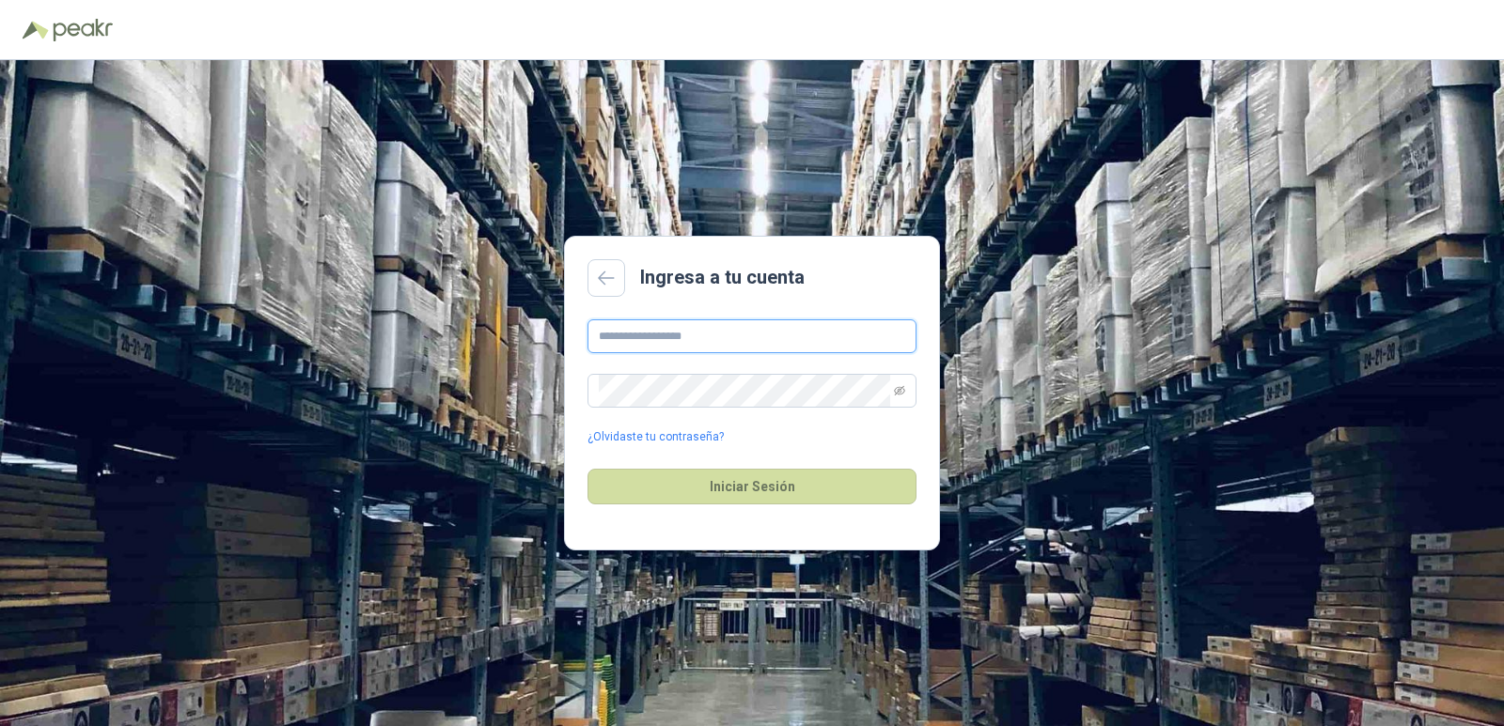
type input "**********"
